Goal: Task Accomplishment & Management: Manage account settings

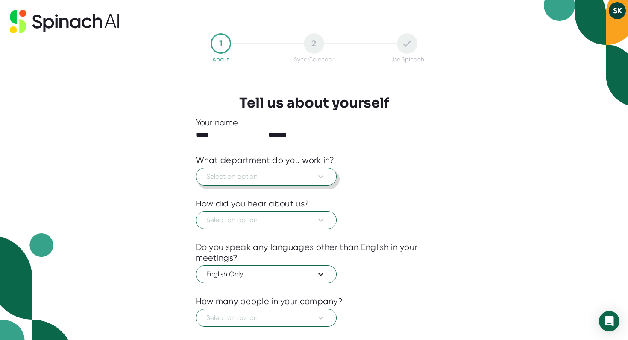
click at [325, 179] on icon at bounding box center [321, 177] width 10 height 10
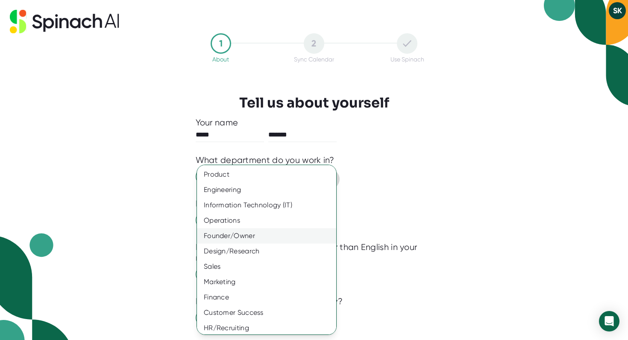
click at [268, 237] on div "Founder/Owner" at bounding box center [266, 235] width 139 height 15
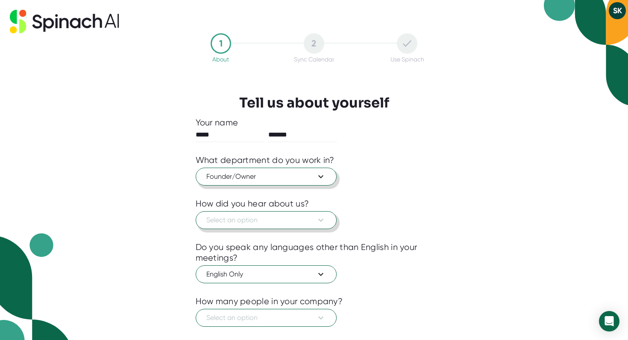
click at [312, 224] on span "Select an option" at bounding box center [266, 220] width 120 height 10
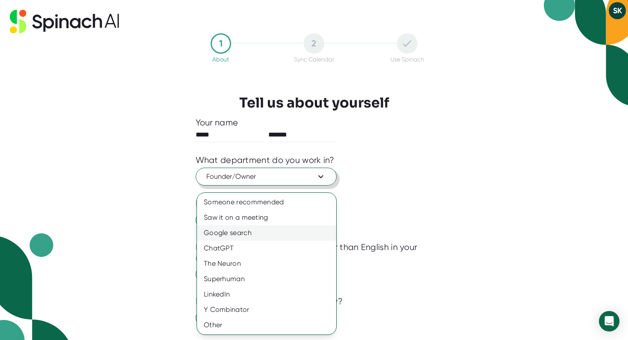
click at [290, 230] on div "Google search" at bounding box center [266, 232] width 139 height 15
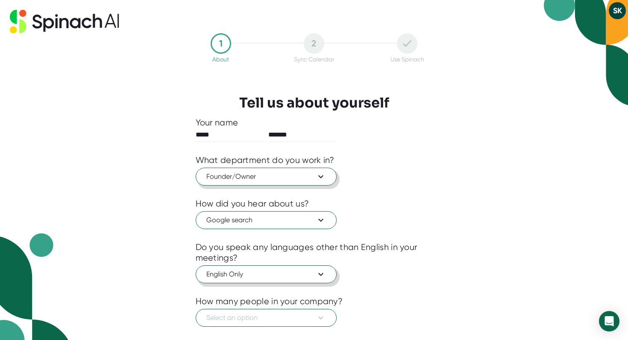
click at [320, 275] on icon at bounding box center [320, 274] width 5 height 3
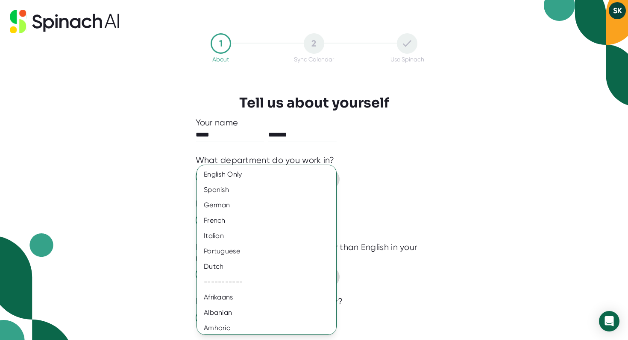
click at [424, 274] on div at bounding box center [314, 170] width 628 height 340
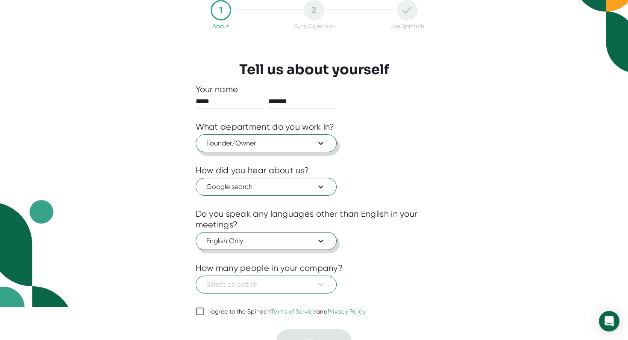
scroll to position [47, 0]
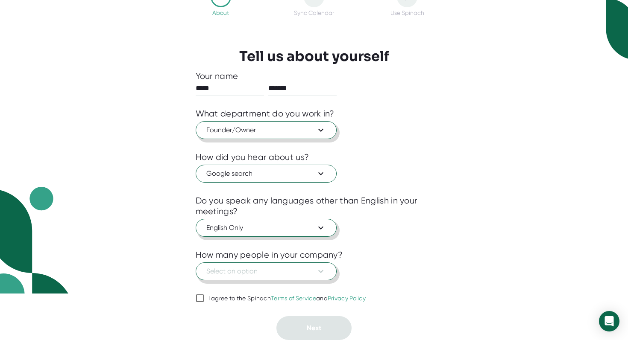
click at [314, 271] on span "Select an option" at bounding box center [266, 271] width 120 height 10
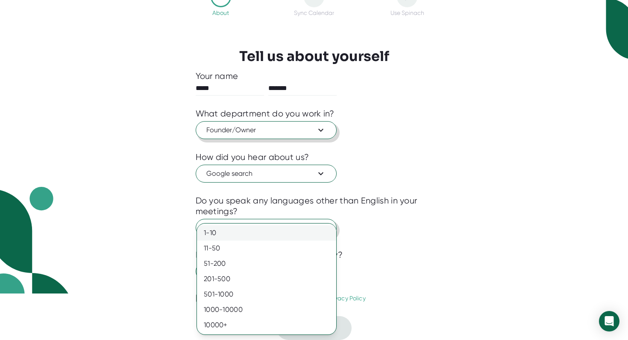
click at [289, 234] on div "1-10" at bounding box center [266, 232] width 139 height 15
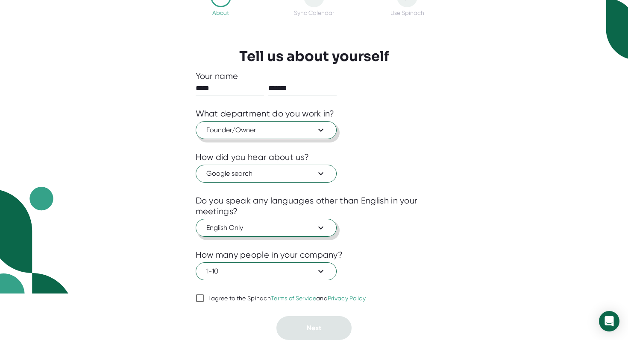
click at [222, 300] on div "I agree to the Spinach Terms of Service and Privacy Policy" at bounding box center [287, 299] width 158 height 8
click at [204, 300] on input "I agree to the Spinach Terms of Service and Privacy Policy" at bounding box center [200, 298] width 9 height 10
checkbox input "true"
click at [325, 294] on html "SK 1 About 2 Sync Calendar Use Spinach Tell us about yourself Your name ***** *…" at bounding box center [314, 123] width 628 height 340
click at [313, 326] on span "Next" at bounding box center [314, 328] width 15 height 8
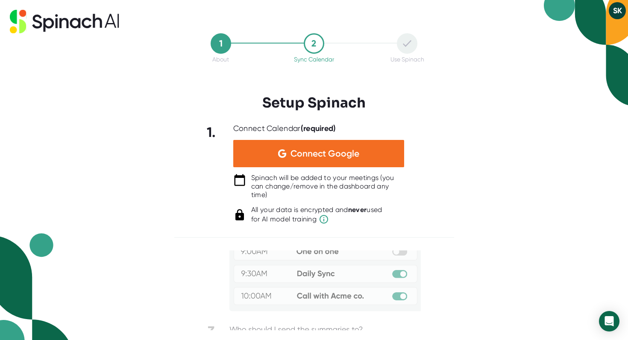
scroll to position [0, 0]
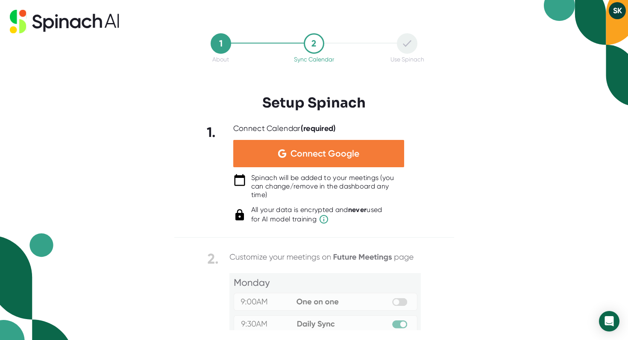
click at [302, 152] on span "Connect Google" at bounding box center [324, 153] width 69 height 9
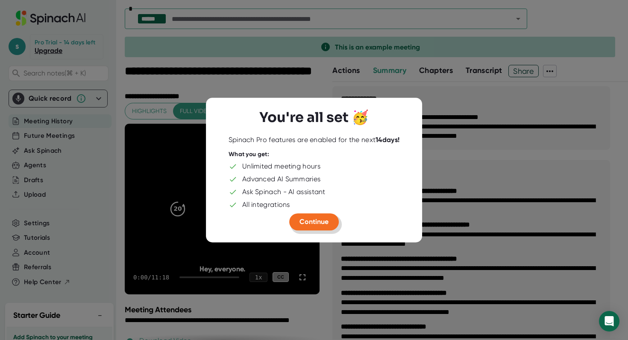
click at [310, 224] on span "Continue" at bounding box center [313, 222] width 29 height 8
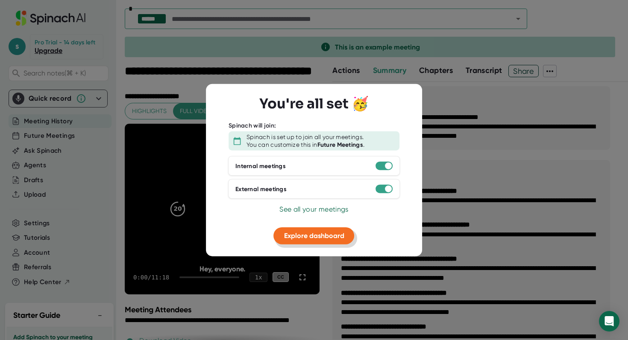
click at [307, 239] on span "Explore dashboard" at bounding box center [314, 236] width 60 height 8
